Goal: Transaction & Acquisition: Purchase product/service

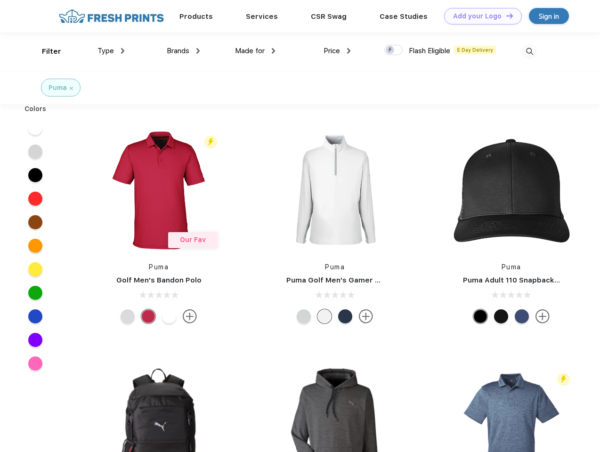
click at [479, 16] on link "Add your Logo Design Tool" at bounding box center [483, 16] width 78 height 16
click at [0, 0] on div "Design Tool" at bounding box center [0, 0] width 0 height 0
click at [505, 16] on link "Add your Logo Design Tool" at bounding box center [483, 16] width 78 height 16
click at [45, 51] on div "Filter" at bounding box center [51, 51] width 19 height 11
click at [111, 51] on span "Type" at bounding box center [105, 51] width 16 height 8
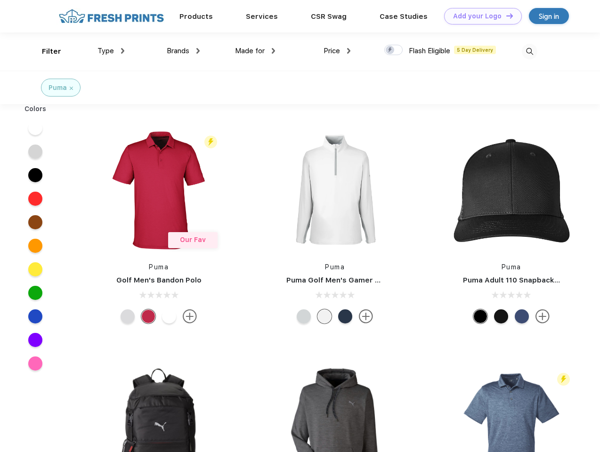
click at [183, 51] on span "Brands" at bounding box center [178, 51] width 23 height 8
click at [255, 51] on span "Made for" at bounding box center [250, 51] width 30 height 8
click at [337, 51] on span "Price" at bounding box center [331, 51] width 16 height 8
click at [393, 50] on div at bounding box center [393, 50] width 18 height 10
click at [390, 50] on input "checkbox" at bounding box center [387, 47] width 6 height 6
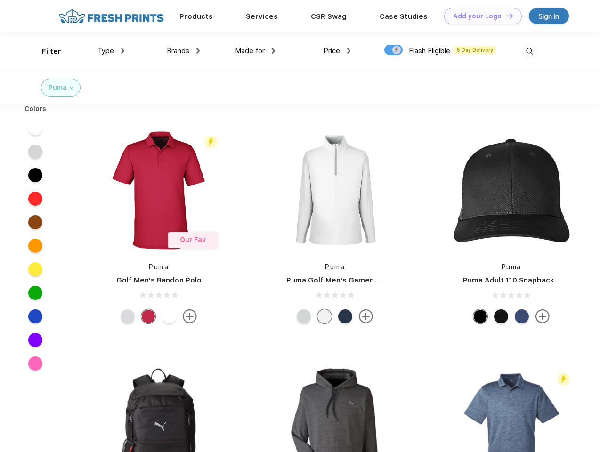
click at [529, 51] on img at bounding box center [530, 52] width 16 height 16
